Goal: Navigation & Orientation: Find specific page/section

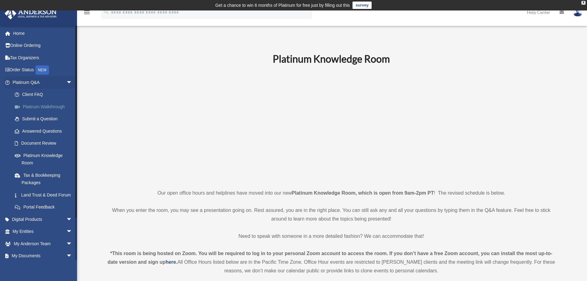
click at [57, 108] on link "Platinum Walkthrough" at bounding box center [45, 106] width 73 height 12
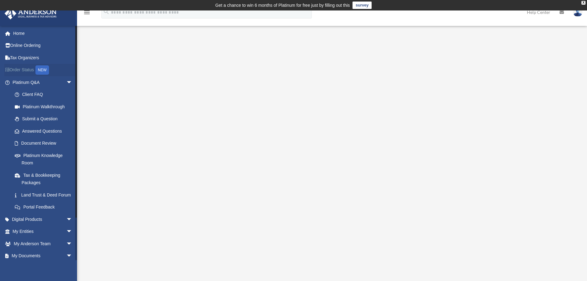
click at [23, 69] on link "Order Status NEW" at bounding box center [42, 70] width 77 height 13
click at [25, 38] on link "Home" at bounding box center [42, 33] width 77 height 12
click at [26, 37] on link "Home" at bounding box center [42, 33] width 77 height 12
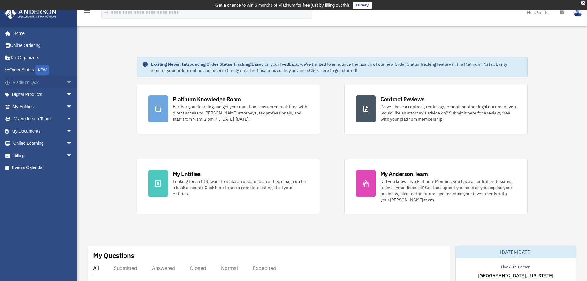
click at [66, 78] on span "arrow_drop_down" at bounding box center [72, 82] width 12 height 13
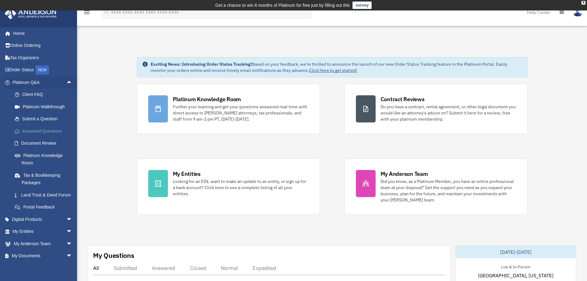
click at [52, 131] on link "Answered Questions" at bounding box center [45, 131] width 73 height 12
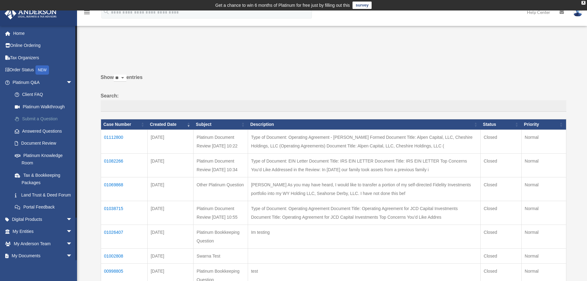
click at [47, 120] on link "Submit a Question" at bounding box center [45, 119] width 73 height 12
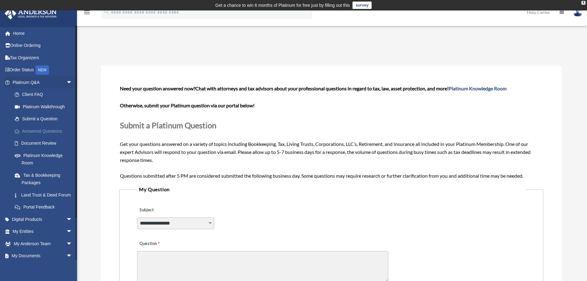
click at [49, 128] on link "Answered Questions" at bounding box center [45, 131] width 73 height 12
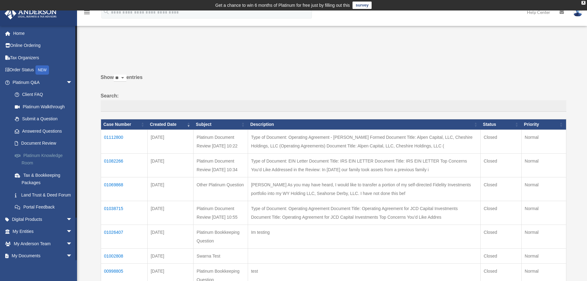
click at [55, 158] on link "Platinum Knowledge Room" at bounding box center [45, 159] width 73 height 20
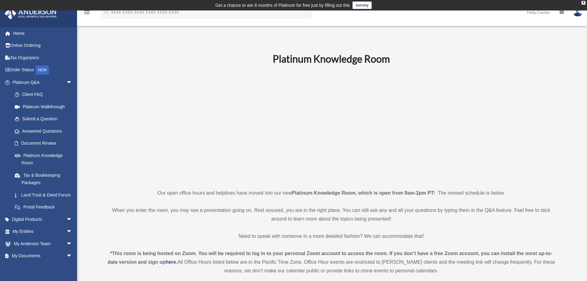
click at [56, 144] on link "Document Review" at bounding box center [45, 143] width 73 height 12
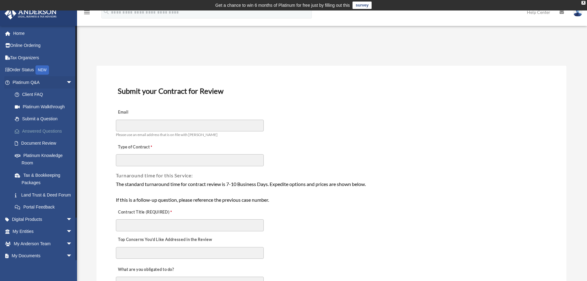
click at [53, 128] on link "Answered Questions" at bounding box center [45, 131] width 73 height 12
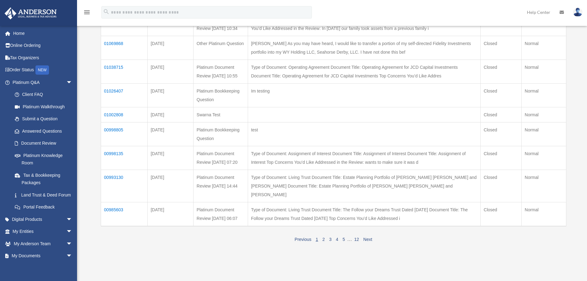
scroll to position [146, 0]
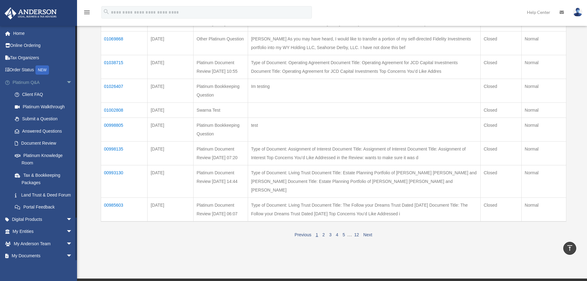
click at [54, 81] on link "Platinum Q&A arrow_drop_down" at bounding box center [42, 82] width 77 height 12
click at [66, 82] on span "arrow_drop_down" at bounding box center [72, 82] width 12 height 13
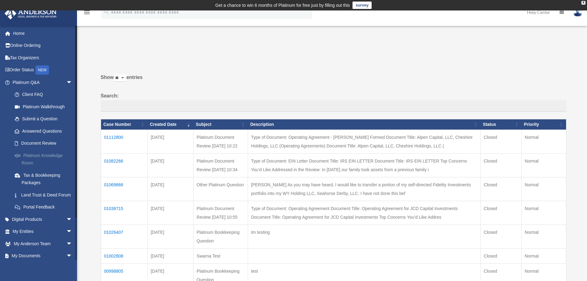
click at [59, 155] on link "Platinum Knowledge Room" at bounding box center [45, 159] width 73 height 20
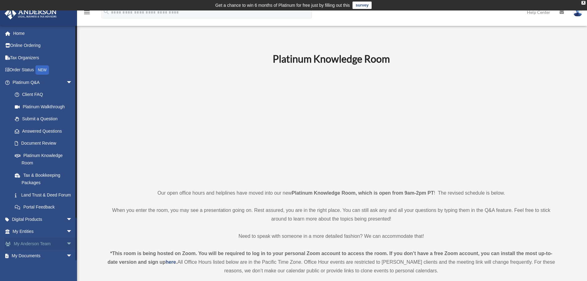
click at [52, 249] on link "My Anderson Team arrow_drop_down" at bounding box center [42, 243] width 77 height 12
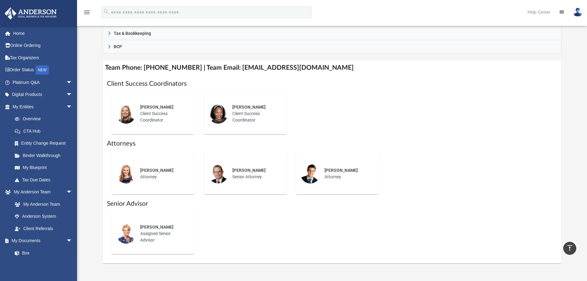
scroll to position [206, 0]
click at [66, 191] on span "arrow_drop_down" at bounding box center [72, 192] width 12 height 13
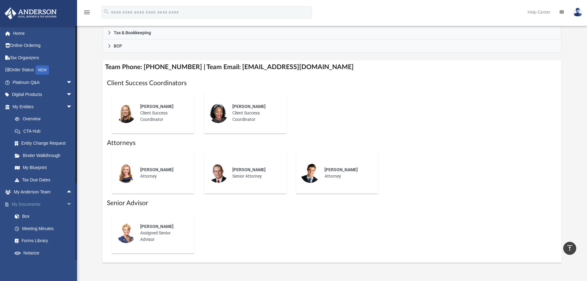
click at [66, 205] on span "arrow_drop_down" at bounding box center [72, 204] width 12 height 13
click at [68, 103] on span "arrow_drop_down" at bounding box center [72, 106] width 12 height 13
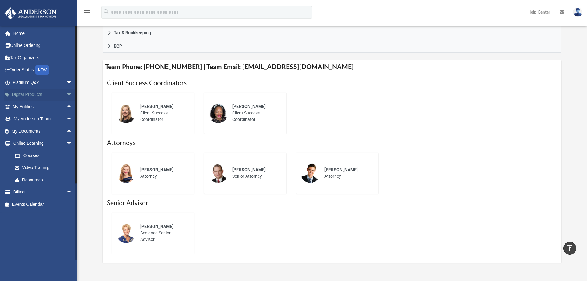
click at [66, 88] on span "arrow_drop_down" at bounding box center [72, 94] width 12 height 13
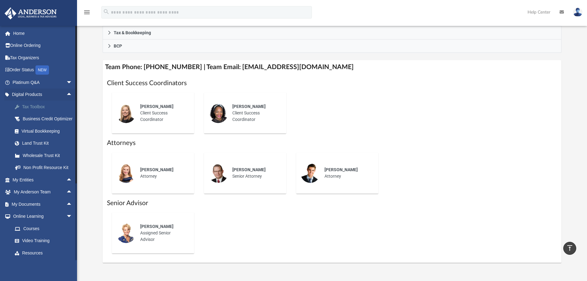
click at [45, 107] on div "Tax Toolbox" at bounding box center [48, 107] width 52 height 8
click at [44, 106] on div "Tax Toolbox" at bounding box center [48, 107] width 52 height 8
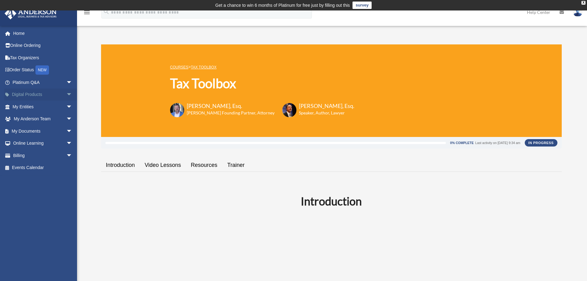
click at [58, 95] on link "Digital Products arrow_drop_down" at bounding box center [42, 94] width 77 height 12
click at [66, 98] on span "arrow_drop_down" at bounding box center [72, 94] width 12 height 13
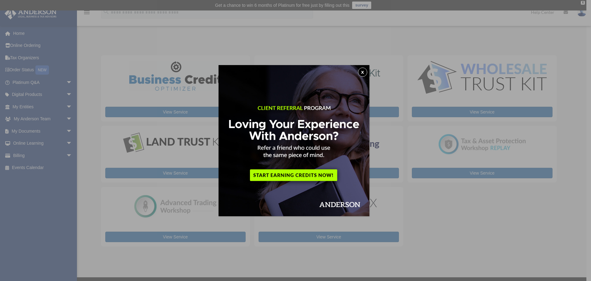
click at [365, 74] on button "x" at bounding box center [362, 71] width 9 height 9
